Goal: Information Seeking & Learning: Learn about a topic

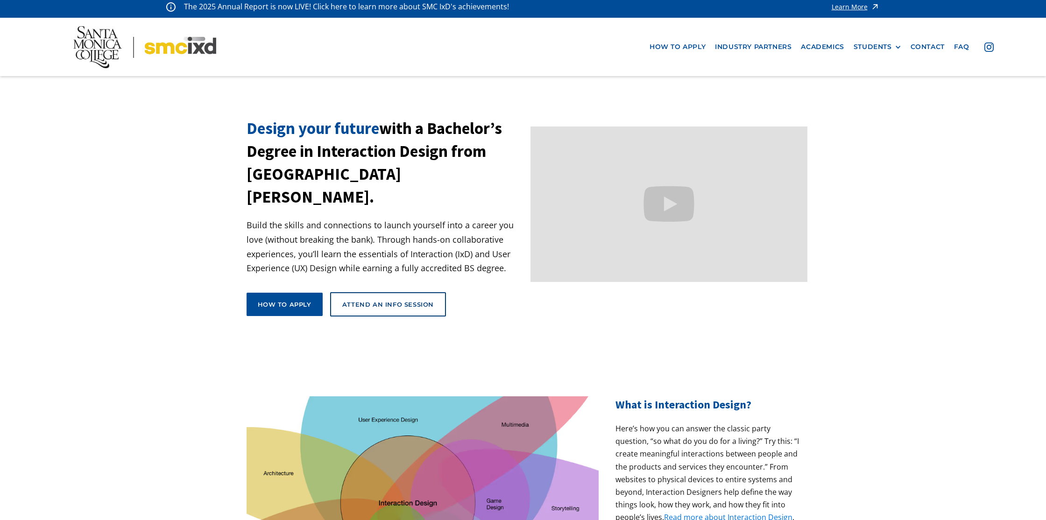
scroll to position [5, 0]
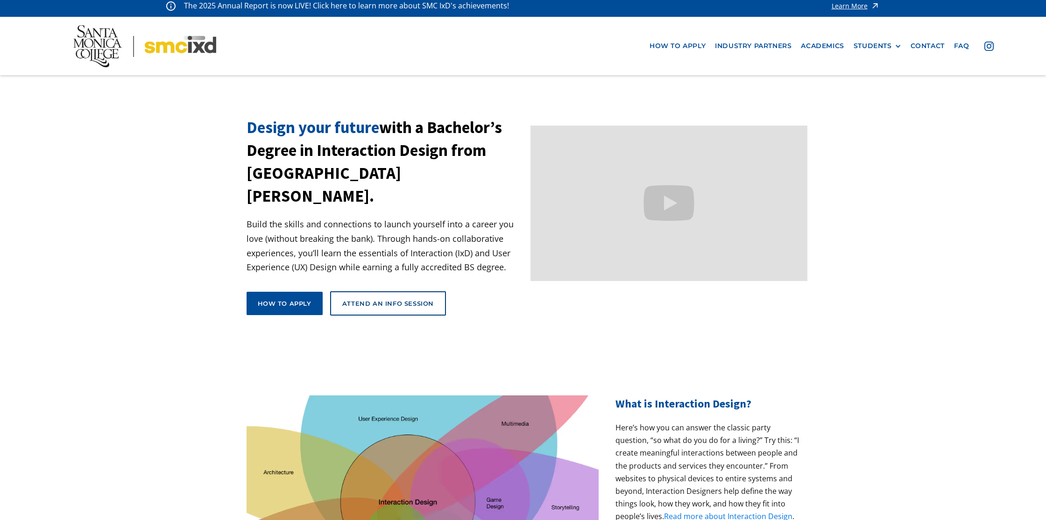
click at [105, 50] on img at bounding box center [144, 46] width 143 height 42
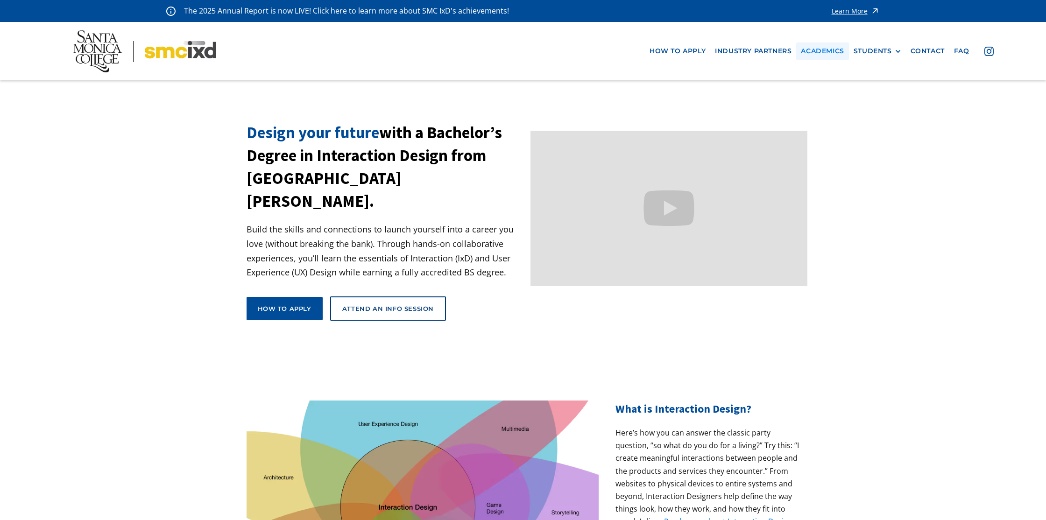
click at [834, 50] on link "Academics" at bounding box center [822, 50] width 52 height 17
